Goal: Task Accomplishment & Management: Manage account settings

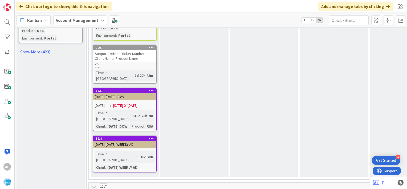
scroll to position [787, 0]
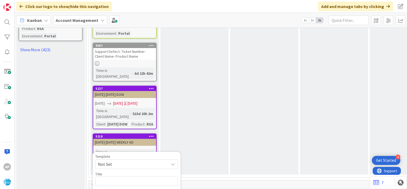
click at [172, 162] on icon at bounding box center [173, 164] width 4 height 4
type textarea "x"
type textarea "Support Maintenance - Ticket Number-"
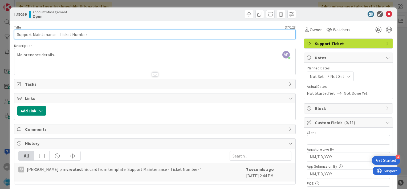
drag, startPoint x: 84, startPoint y: 35, endPoint x: 58, endPoint y: 34, distance: 26.1
click at [58, 34] on input "Support Maintenance - Ticket Number-" at bounding box center [155, 35] width 282 height 10
paste input "#303679"
click at [60, 35] on input "Support Maintenance - #303679-" at bounding box center [155, 35] width 282 height 10
click at [81, 35] on input "Support Maintenance - 303679-" at bounding box center [155, 35] width 282 height 10
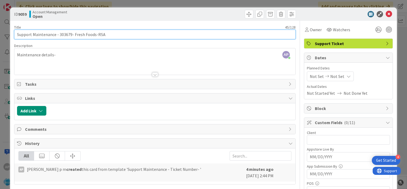
type input "Support Maintenance - 303679- Fresh Foods-RSA"
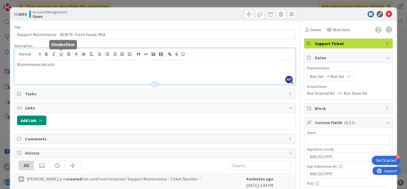
click at [59, 55] on div "AP [PERSON_NAME] p m joined 4 m ago Maintenance details-" at bounding box center [154, 66] width 281 height 36
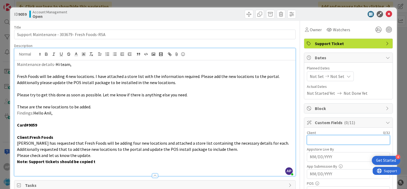
click at [310, 138] on input "text" at bounding box center [348, 140] width 83 height 10
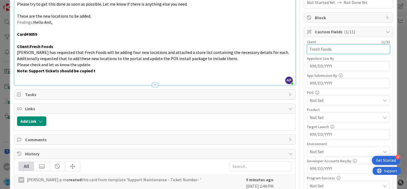
type input "Fresh Foods"
click at [328, 117] on span "Not Set" at bounding box center [345, 117] width 71 height 6
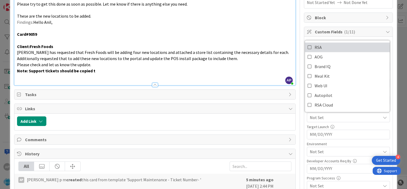
click at [308, 48] on icon at bounding box center [310, 47] width 4 height 8
click at [310, 150] on span "Not Set" at bounding box center [345, 151] width 71 height 6
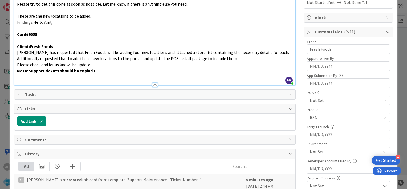
click at [310, 150] on span "Not Set" at bounding box center [345, 151] width 71 height 6
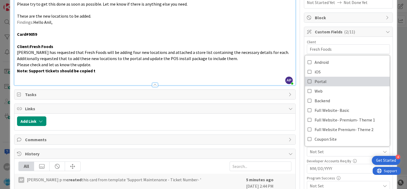
click at [308, 80] on icon at bounding box center [310, 81] width 4 height 8
click at [295, 116] on div "Title 45 / 128 Support Maintenance - 303679- Fresh Foods-RSA Description AP [PE…" at bounding box center [203, 109] width 379 height 358
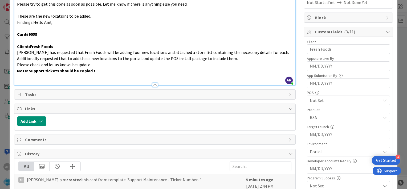
scroll to position [0, 0]
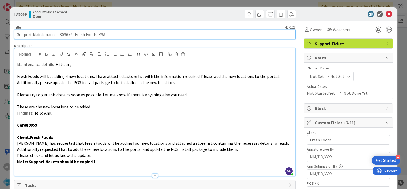
drag, startPoint x: 58, startPoint y: 35, endPoint x: 95, endPoint y: 38, distance: 36.4
click at [95, 38] on input "Support Maintenance - 303679- Fresh Foods-RSA" at bounding box center [155, 35] width 282 height 10
